Goal: Find contact information: Find contact information

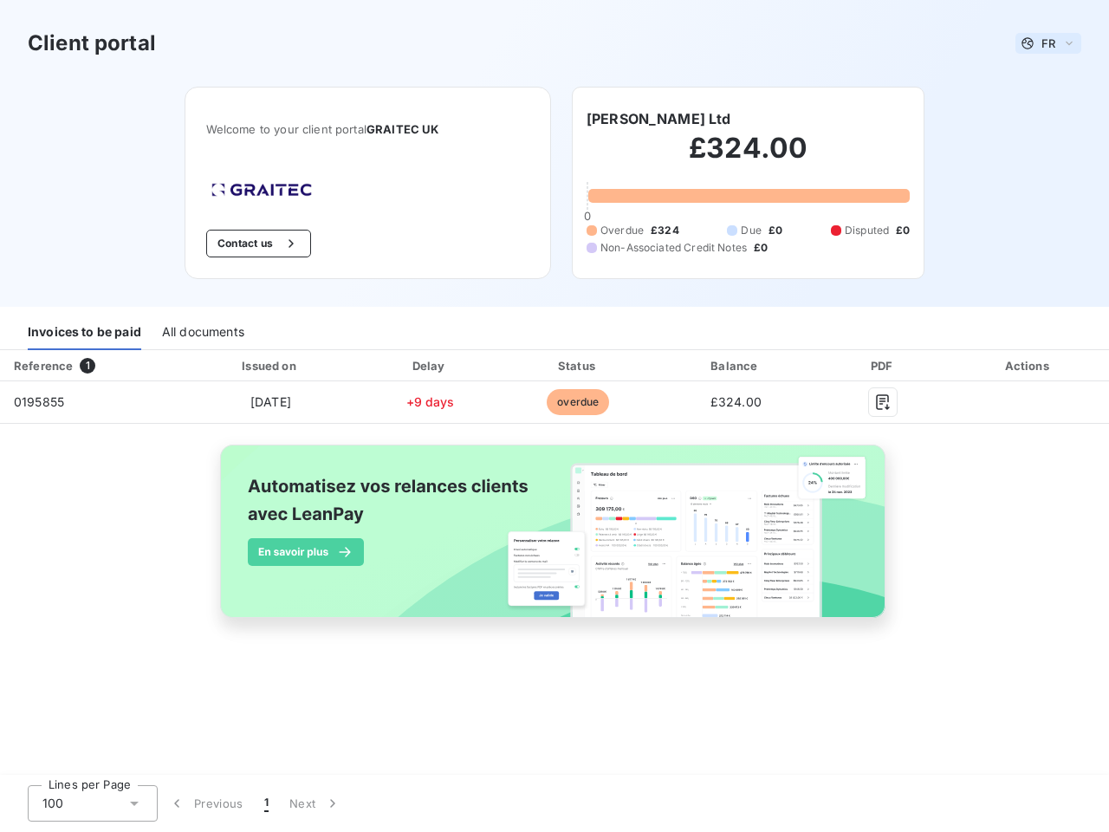
click at [1049, 43] on span "FR" at bounding box center [1049, 43] width 14 height 14
click at [256, 244] on button "Contact us" at bounding box center [258, 244] width 105 height 28
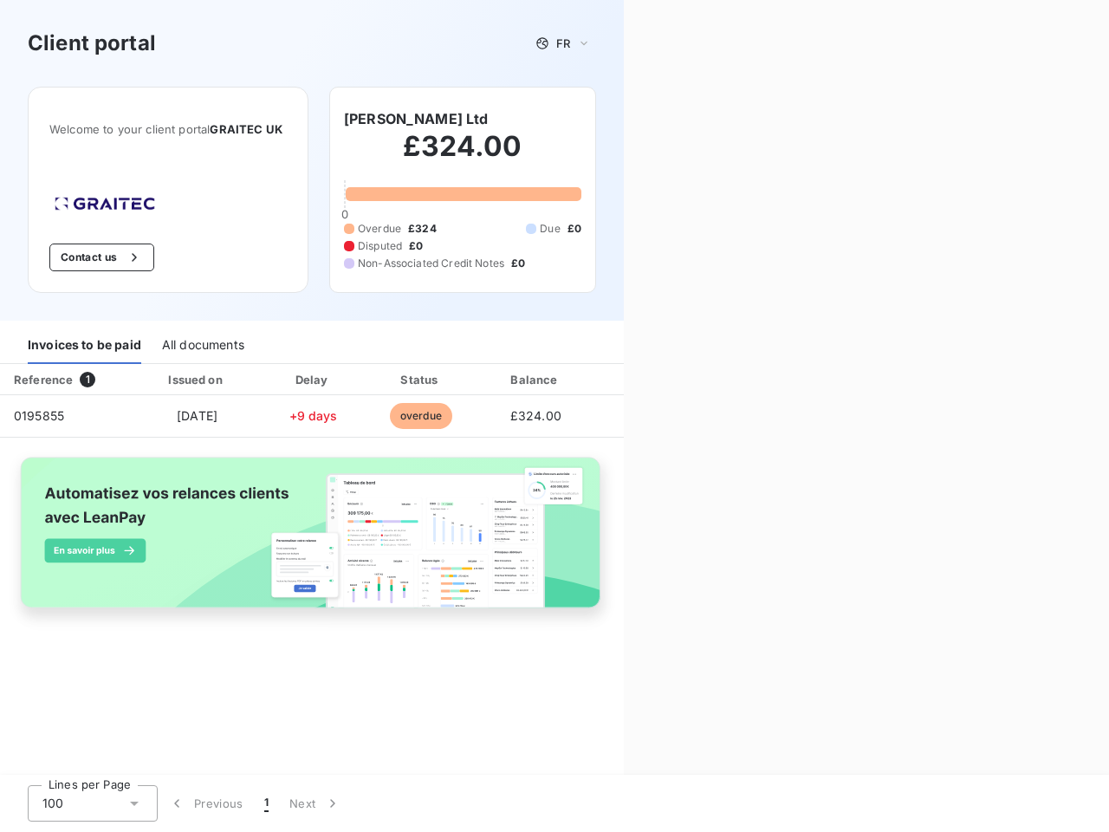
click at [652, 119] on div "Contact us Fill out the form below, and a member of our team will get back to y…" at bounding box center [866, 416] width 485 height 832
click at [84, 332] on div "Invoices to be paid" at bounding box center [85, 346] width 114 height 36
click at [202, 332] on div "All documents" at bounding box center [203, 346] width 82 height 36
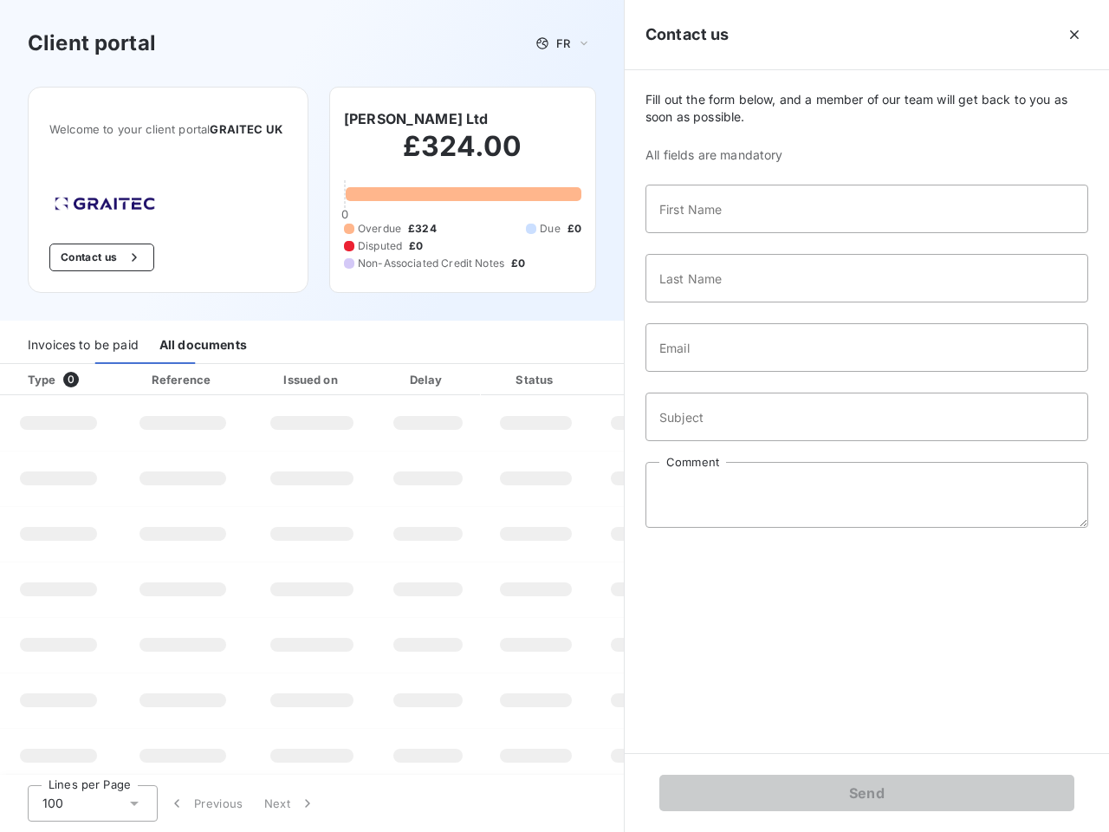
click at [91, 366] on th "Type 0" at bounding box center [58, 379] width 117 height 31
click at [270, 366] on th "Issued on" at bounding box center [312, 379] width 127 height 31
click at [430, 366] on th "Delay" at bounding box center [428, 379] width 106 height 31
click at [578, 366] on th "Status" at bounding box center [536, 379] width 110 height 31
click at [736, 366] on input "Email" at bounding box center [867, 347] width 443 height 49
